Goal: Use online tool/utility: Use online tool/utility

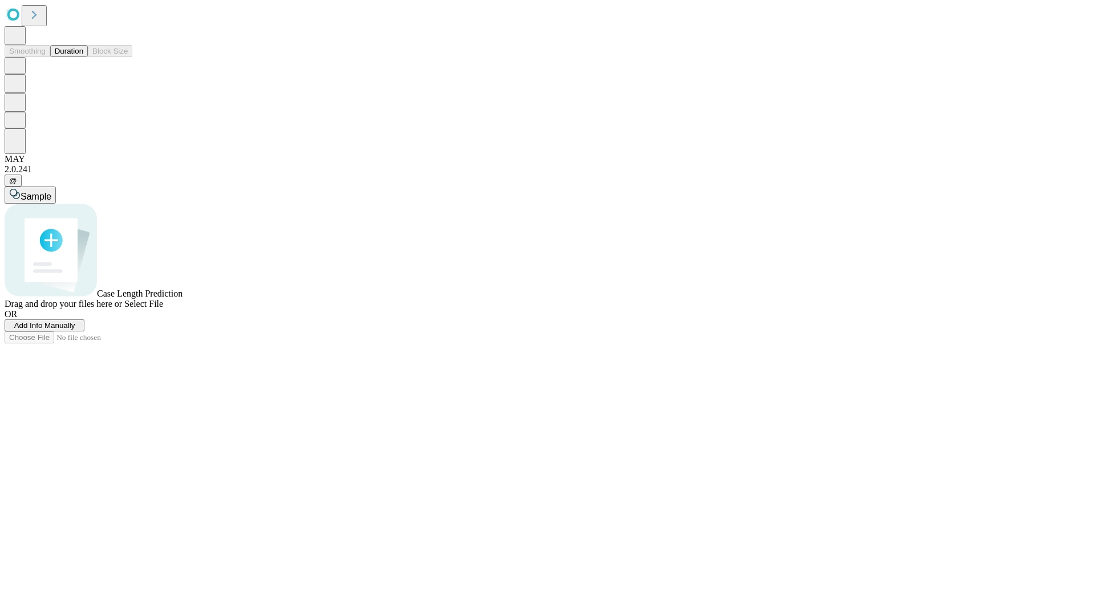
click at [83, 57] on button "Duration" at bounding box center [69, 51] width 38 height 12
click at [51, 192] on span "Sample" at bounding box center [36, 197] width 31 height 10
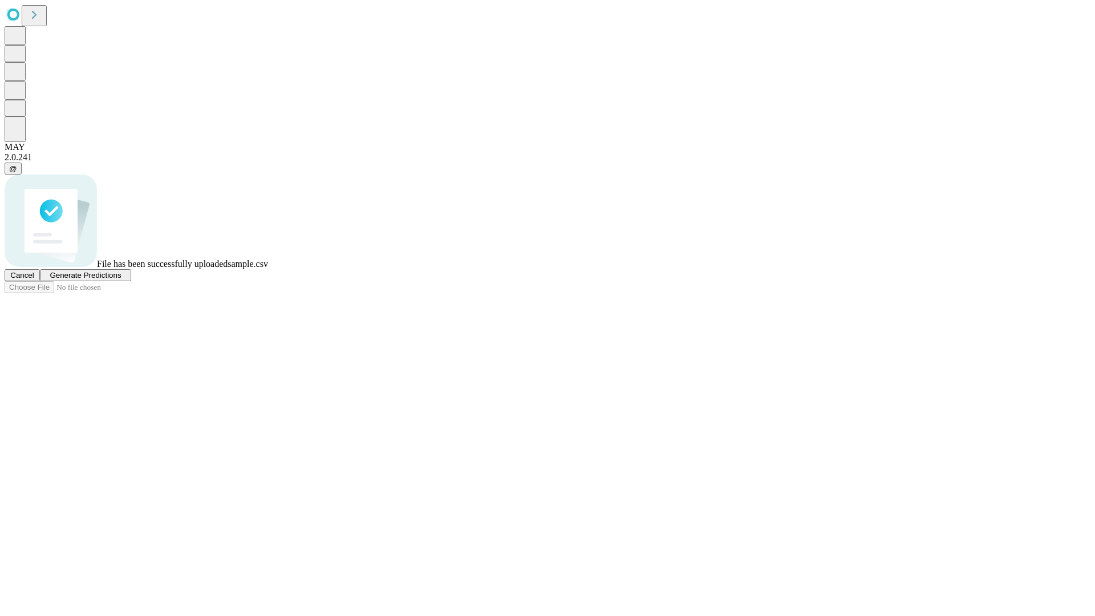
click at [121, 279] on span "Generate Predictions" at bounding box center [85, 275] width 71 height 9
